Goal: Check status

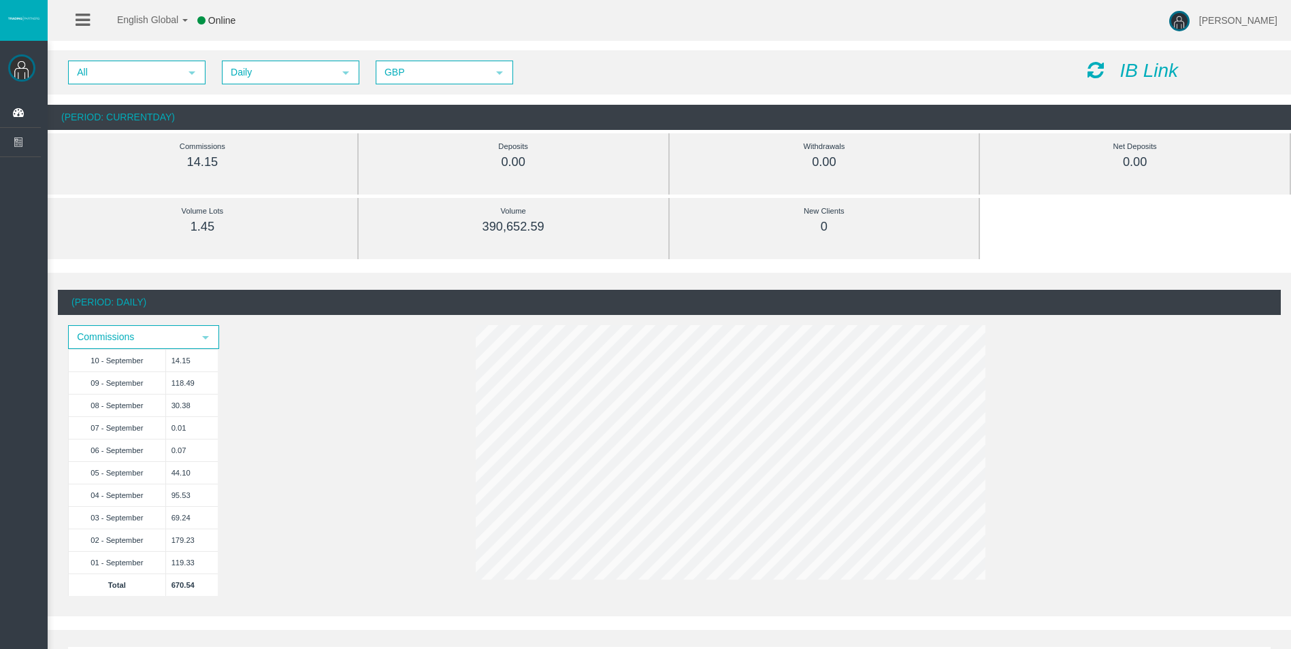
click at [1091, 67] on icon at bounding box center [1095, 70] width 16 height 19
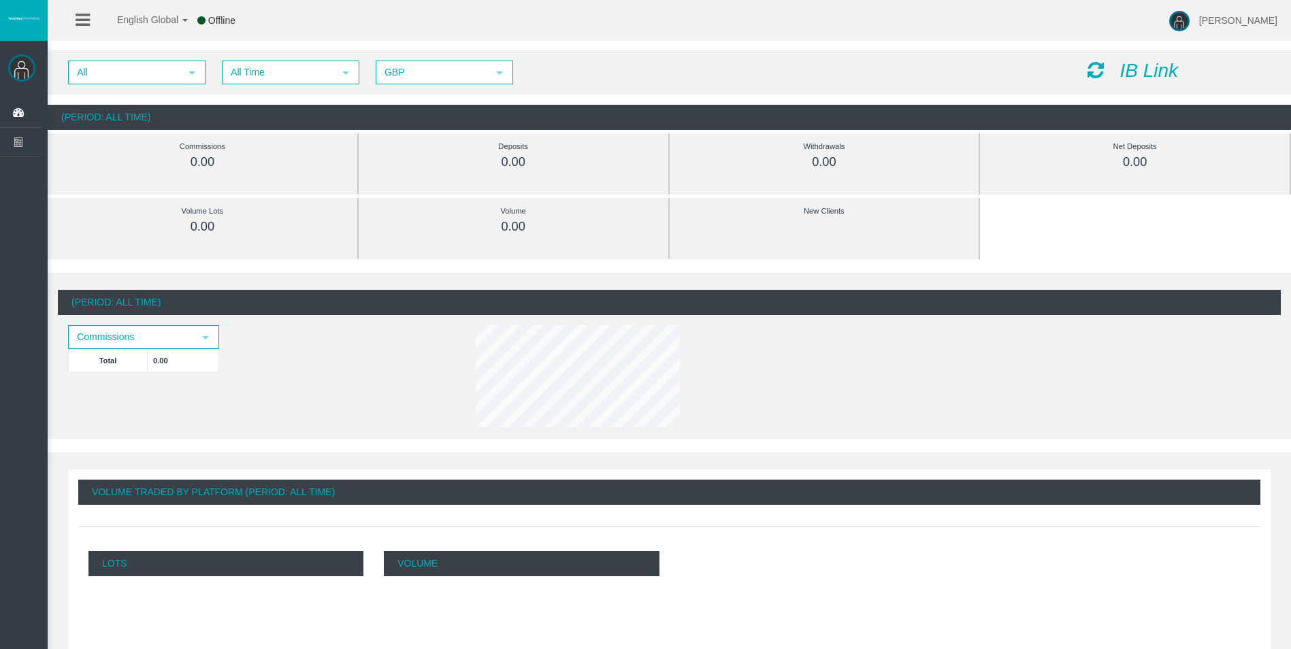
click at [280, 89] on div "All select All Time select 5 GBP select GBP IB Link" at bounding box center [669, 72] width 1243 height 44
click at [276, 80] on span "All Time" at bounding box center [278, 72] width 110 height 21
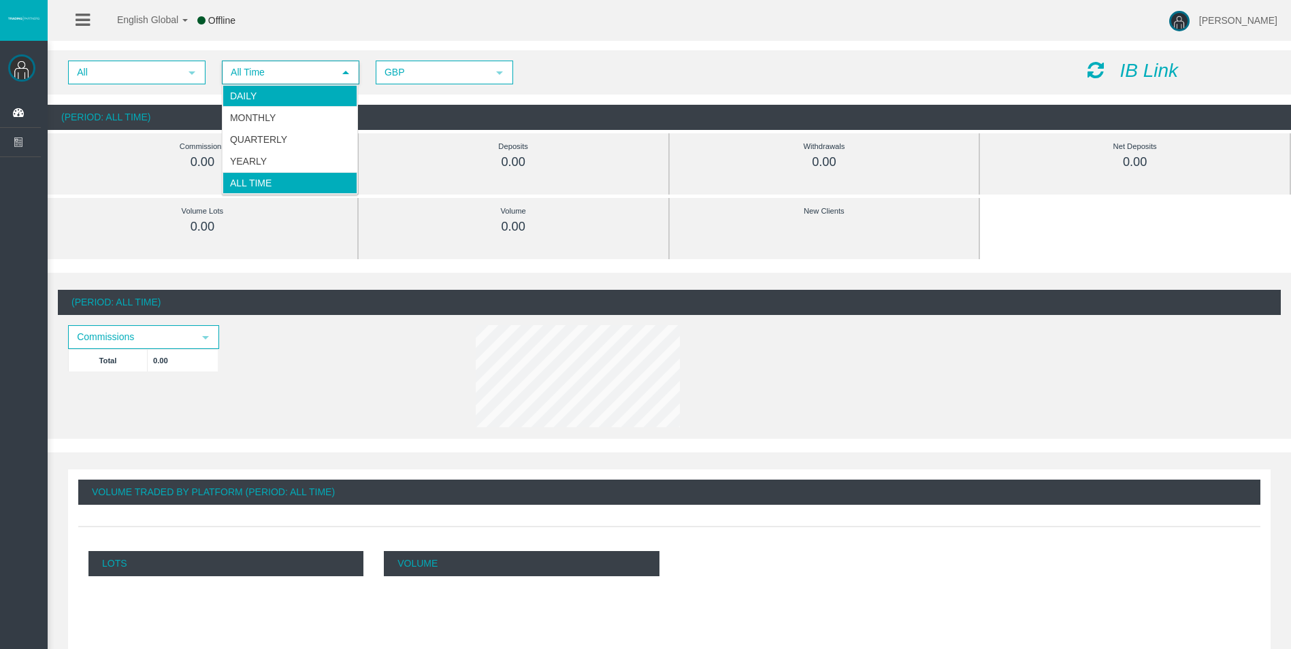
click at [278, 105] on li "Daily" at bounding box center [289, 96] width 135 height 22
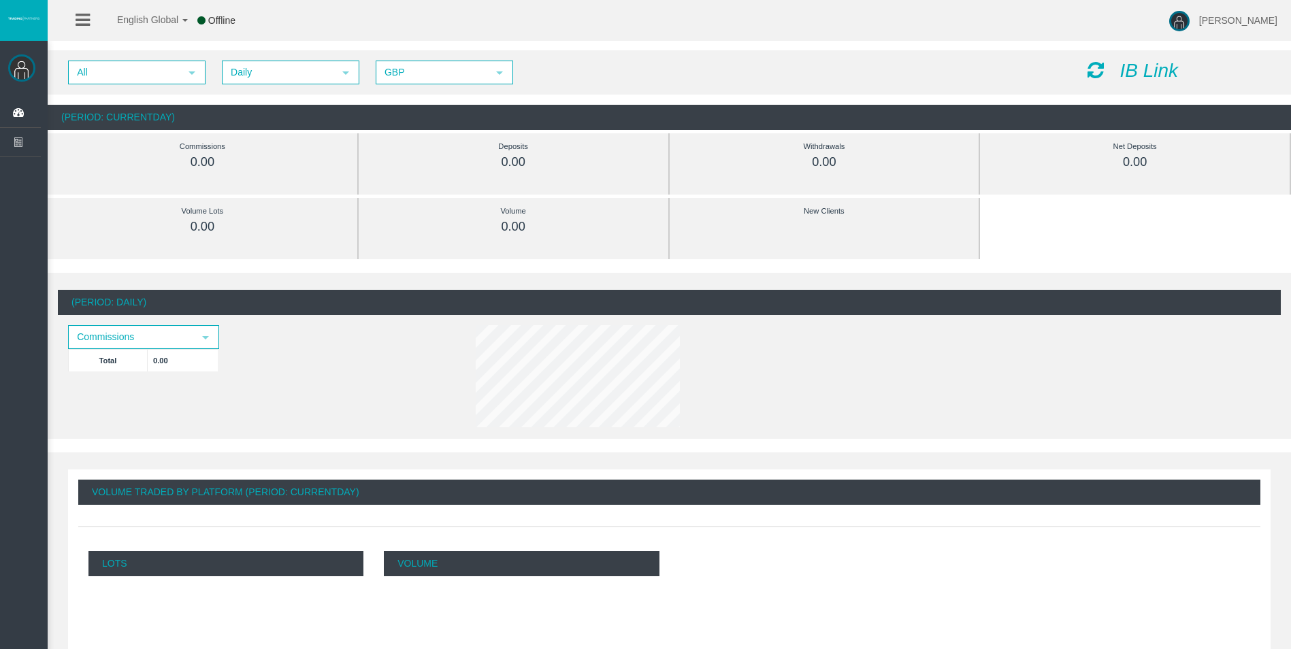
click at [1096, 69] on icon at bounding box center [1095, 70] width 16 height 19
click at [1089, 69] on icon at bounding box center [1095, 70] width 16 height 19
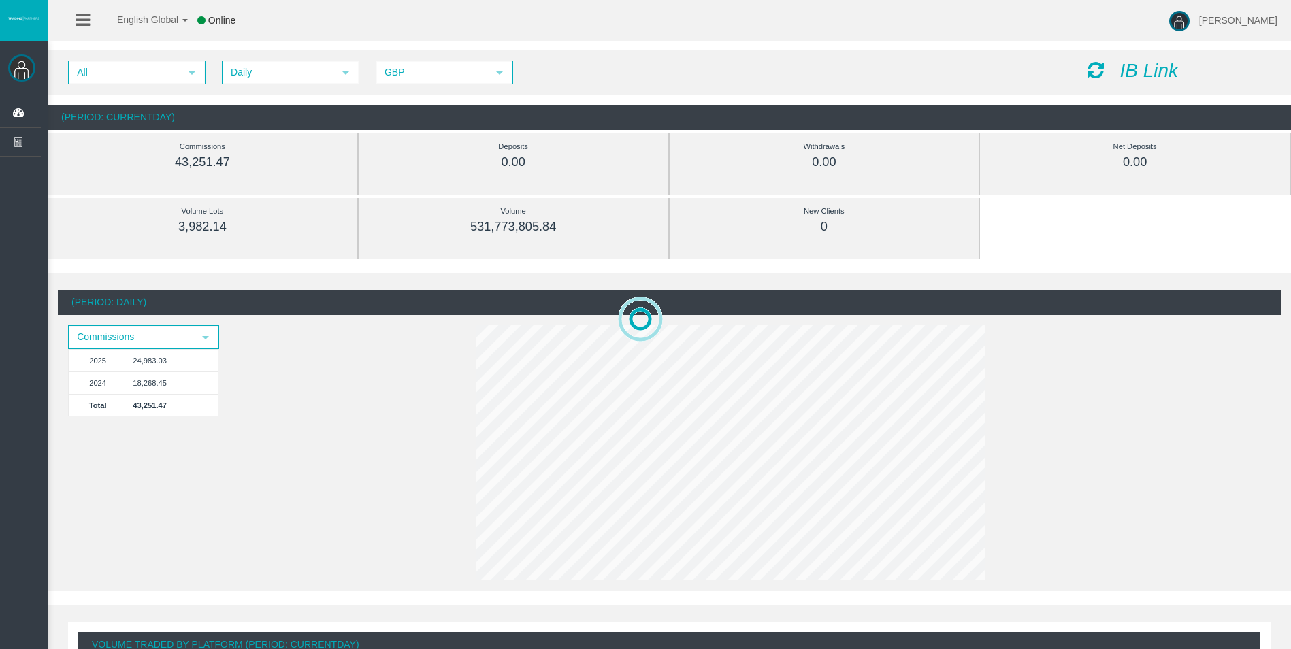
click at [1090, 68] on icon at bounding box center [1095, 70] width 16 height 19
click at [1094, 68] on icon at bounding box center [1095, 70] width 16 height 19
